Goal: Transaction & Acquisition: Purchase product/service

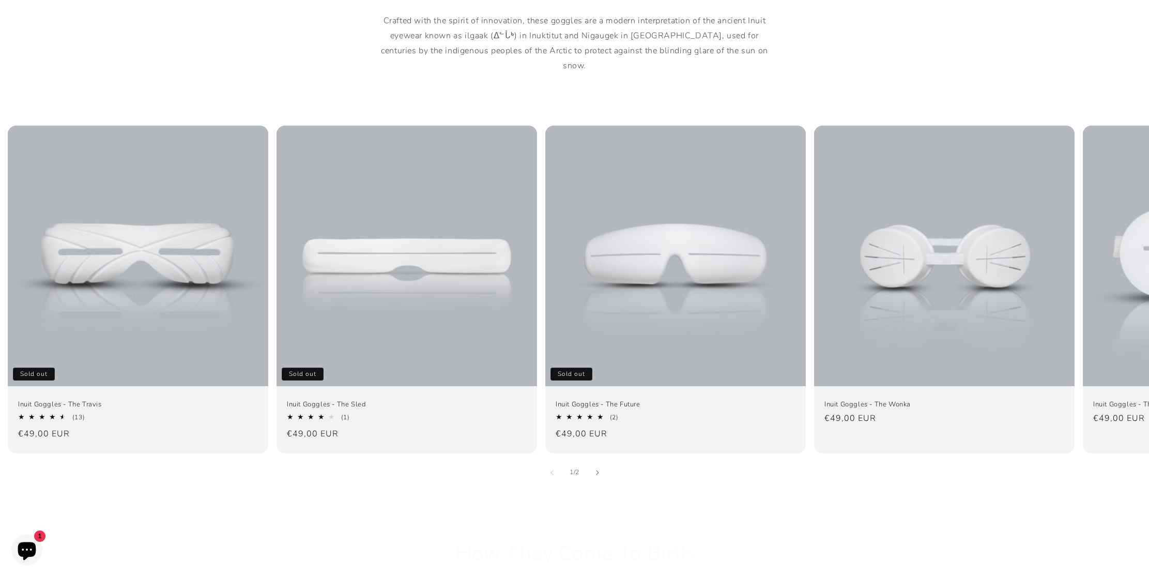
scroll to position [604, 0]
click at [598, 469] on icon "Slide right" at bounding box center [597, 472] width 4 height 6
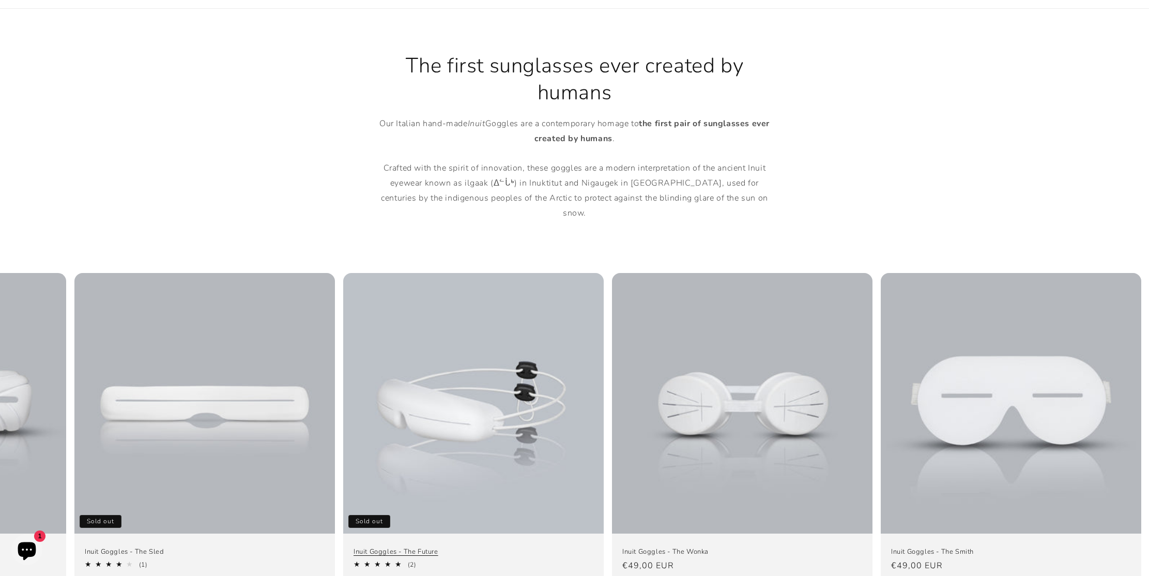
scroll to position [763, 0]
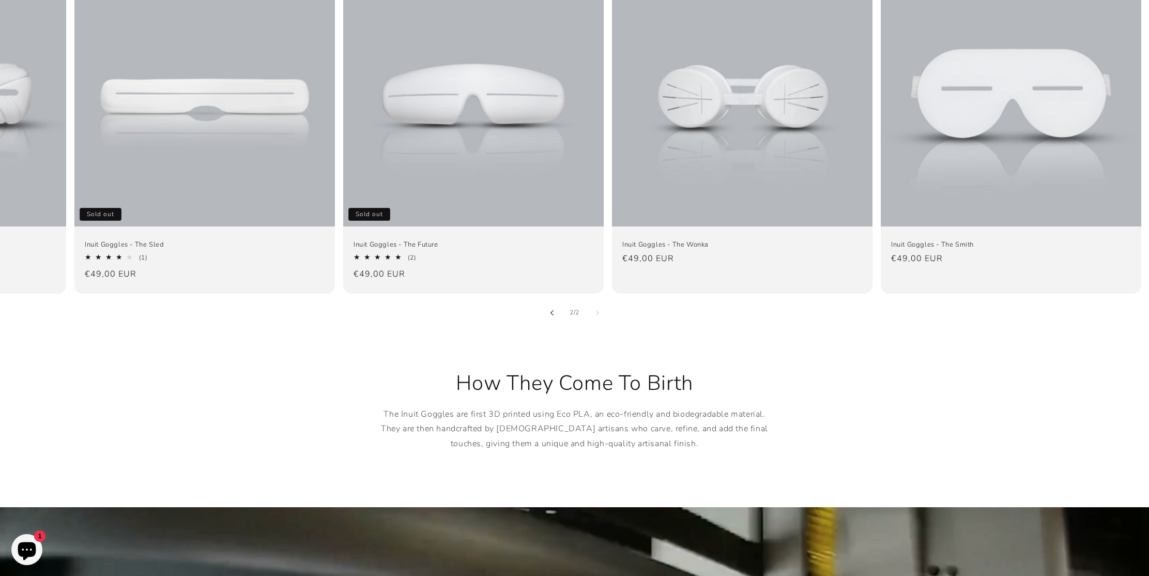
click at [551, 309] on icon "Slide left" at bounding box center [552, 312] width 4 height 6
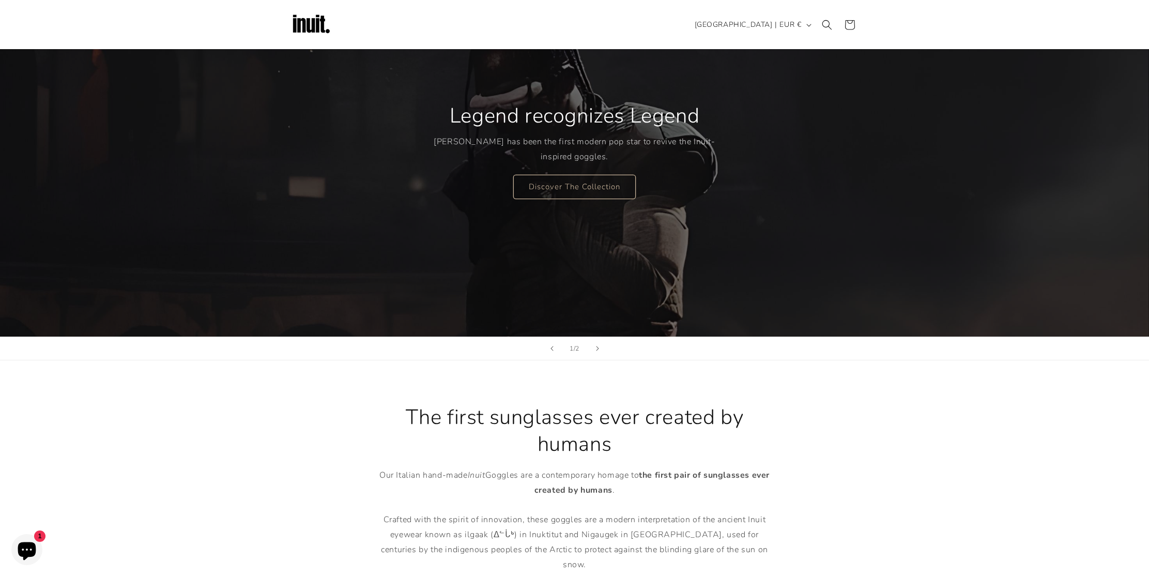
scroll to position [0, 0]
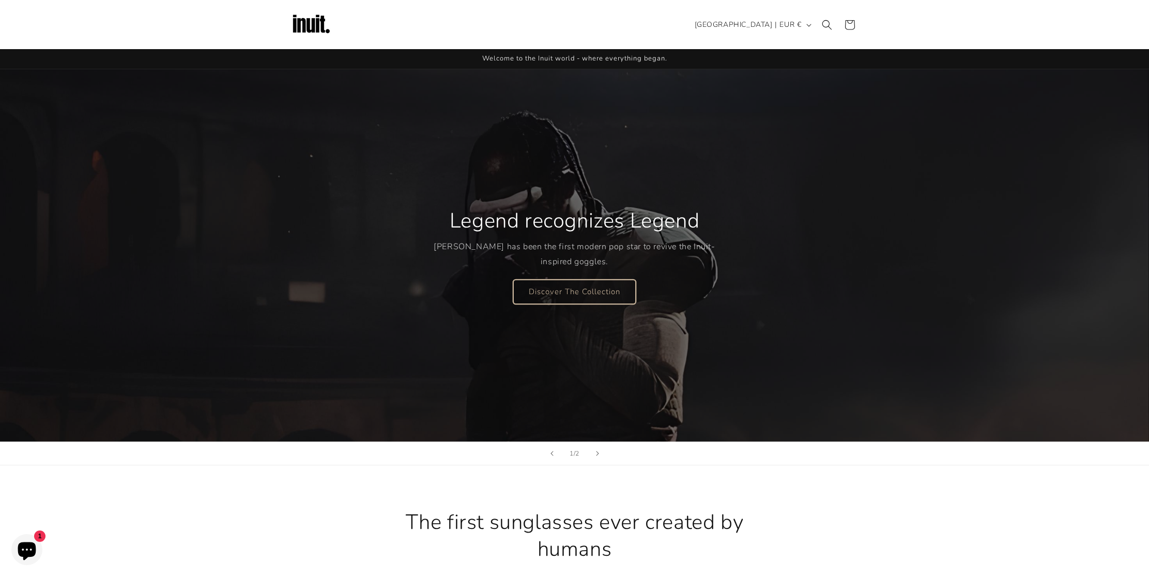
click at [577, 301] on link "Discover The Collection" at bounding box center [574, 291] width 122 height 24
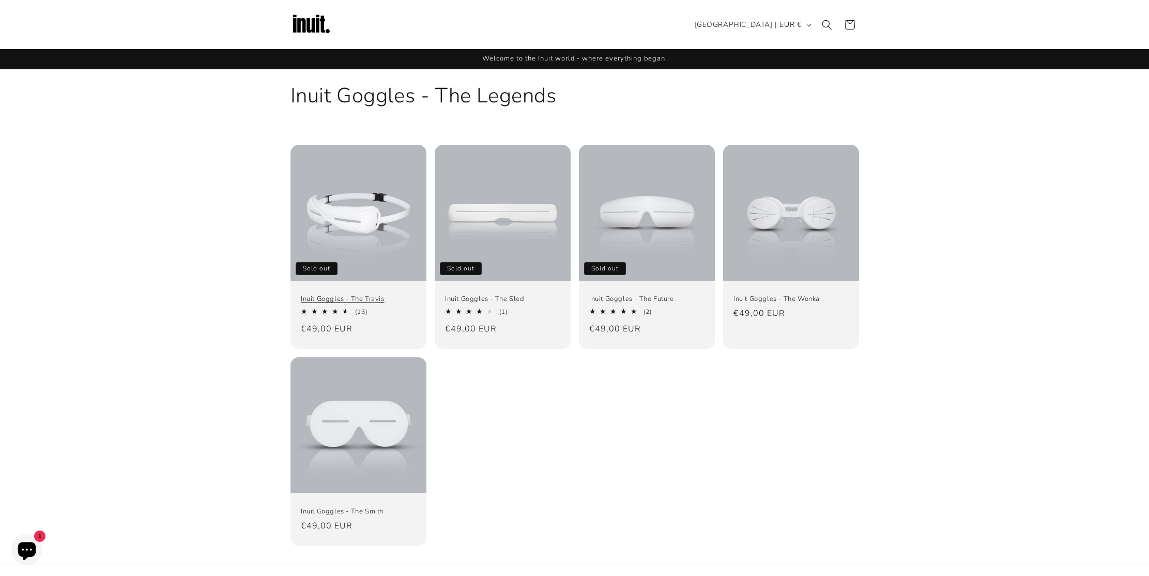
click at [344, 295] on link "Inuit Goggles - The Travis" at bounding box center [358, 299] width 115 height 9
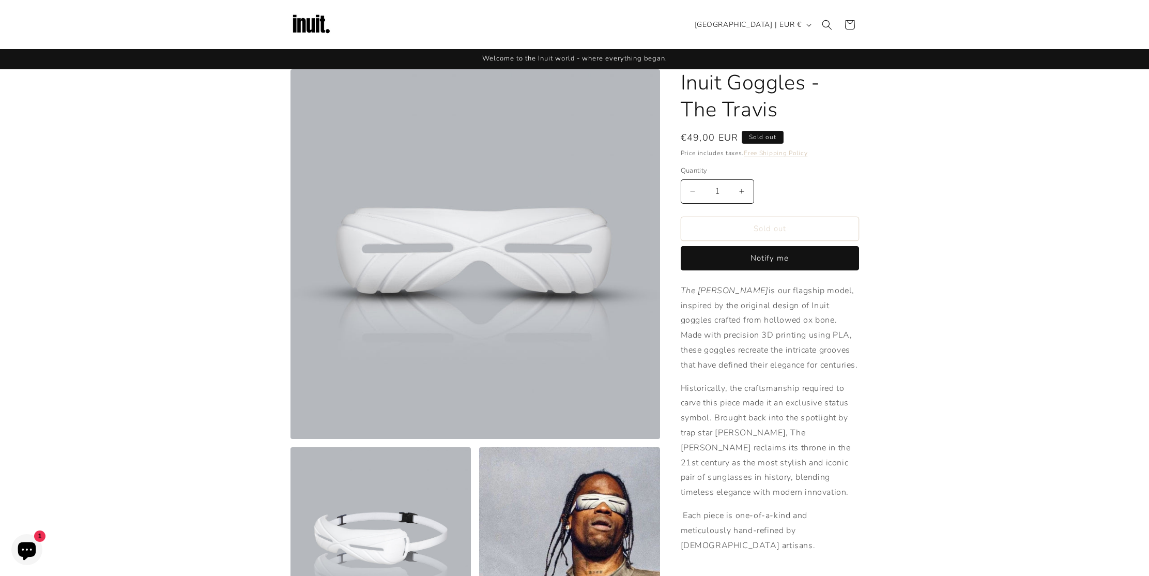
click at [318, 21] on img at bounding box center [310, 24] width 41 height 41
